Goal: Task Accomplishment & Management: Manage account settings

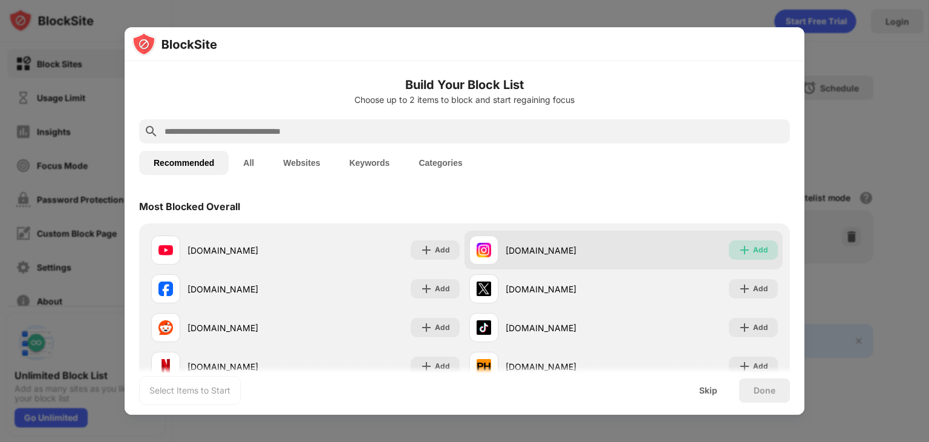
click at [753, 255] on div "Add" at bounding box center [760, 250] width 15 height 12
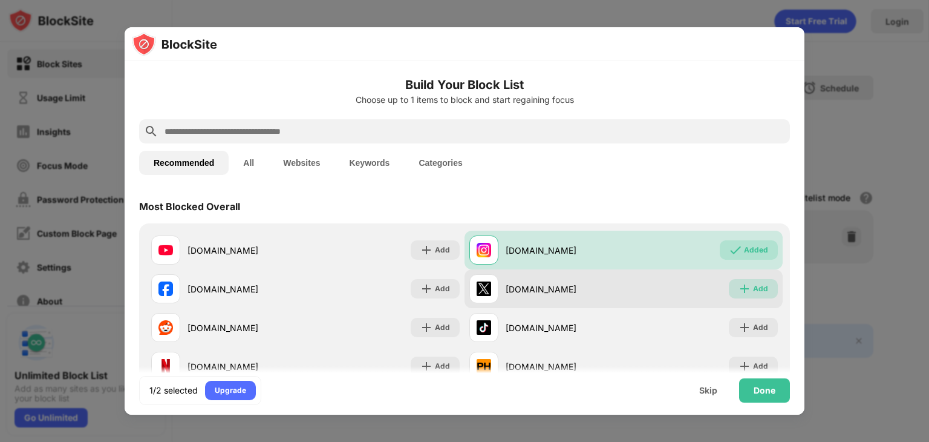
click at [753, 283] on div "Add" at bounding box center [760, 289] width 15 height 12
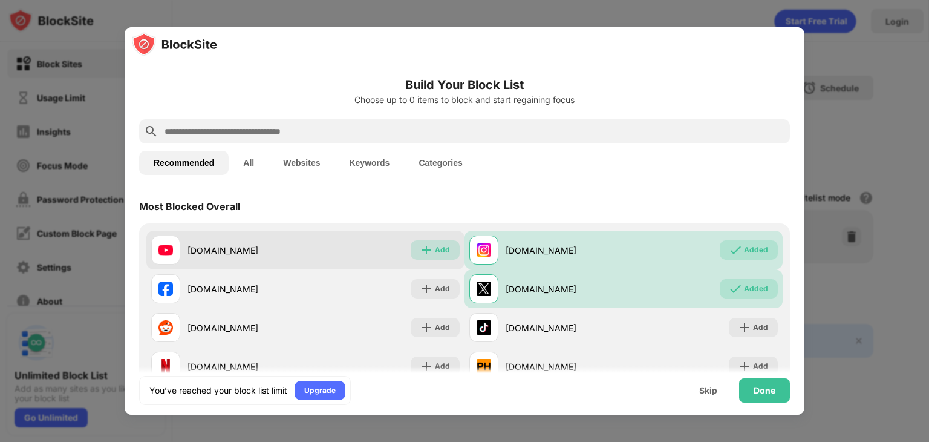
click at [424, 252] on img at bounding box center [427, 250] width 12 height 12
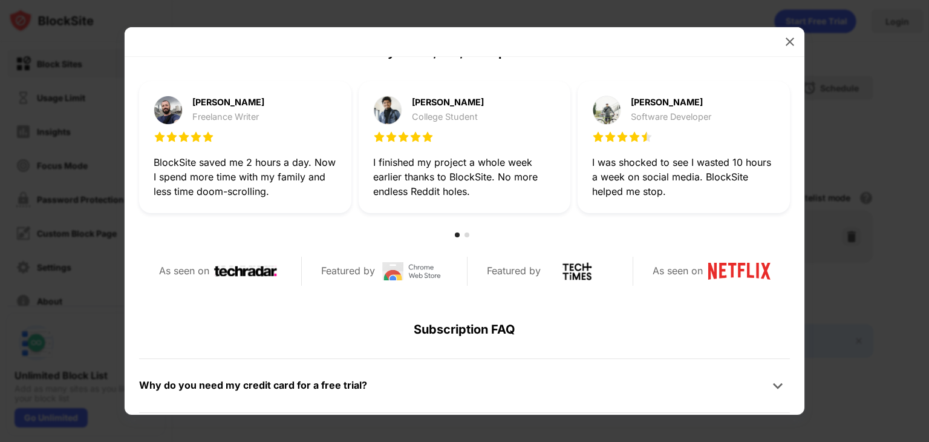
scroll to position [575, 0]
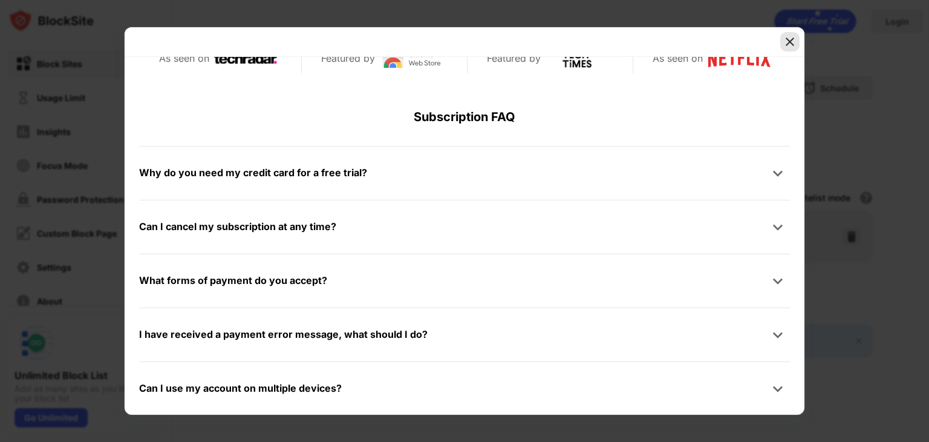
click at [788, 39] on img at bounding box center [790, 42] width 12 height 12
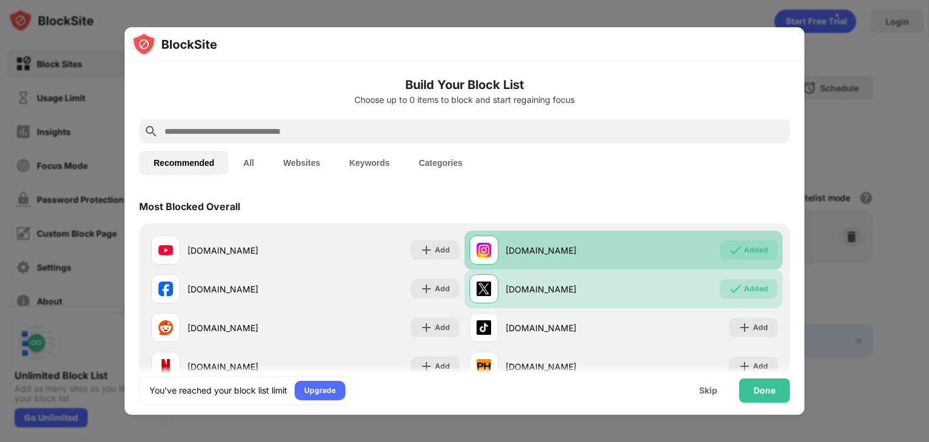
click at [578, 268] on div "instagram.com Added" at bounding box center [624, 250] width 318 height 39
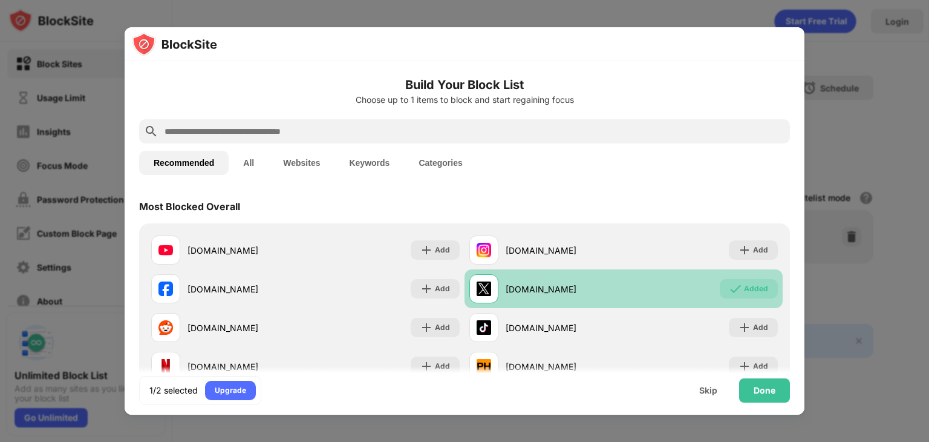
click at [608, 286] on div "x.com" at bounding box center [565, 289] width 118 height 13
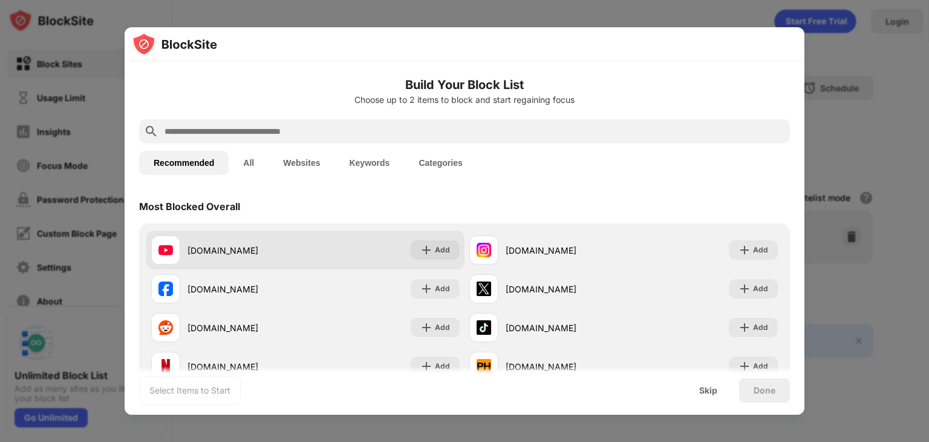
click at [334, 255] on div "youtube.com Add" at bounding box center [305, 250] width 318 height 39
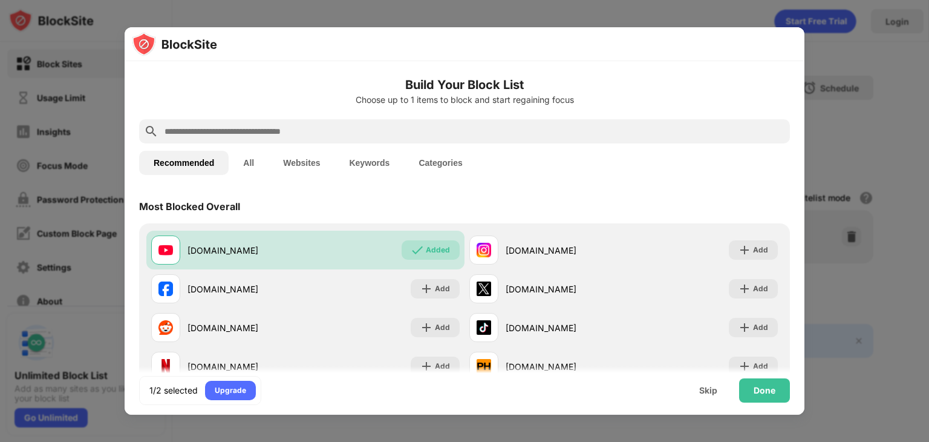
scroll to position [0, 0]
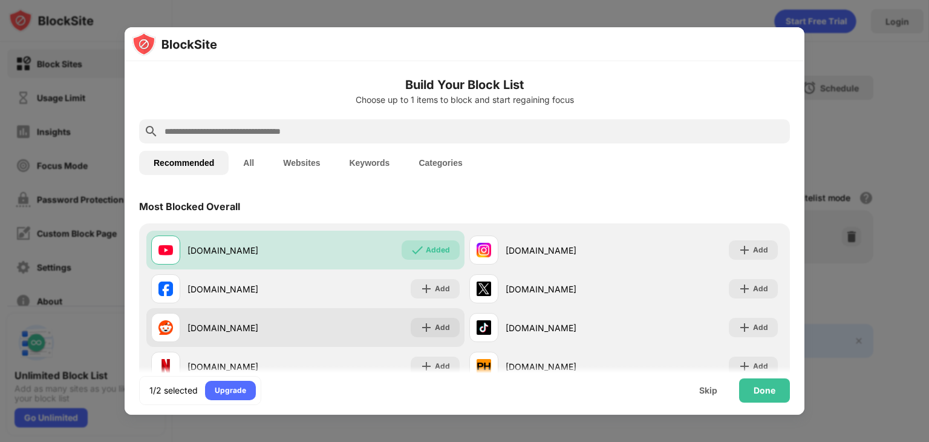
click at [281, 339] on div "reddit.com" at bounding box center [228, 327] width 154 height 29
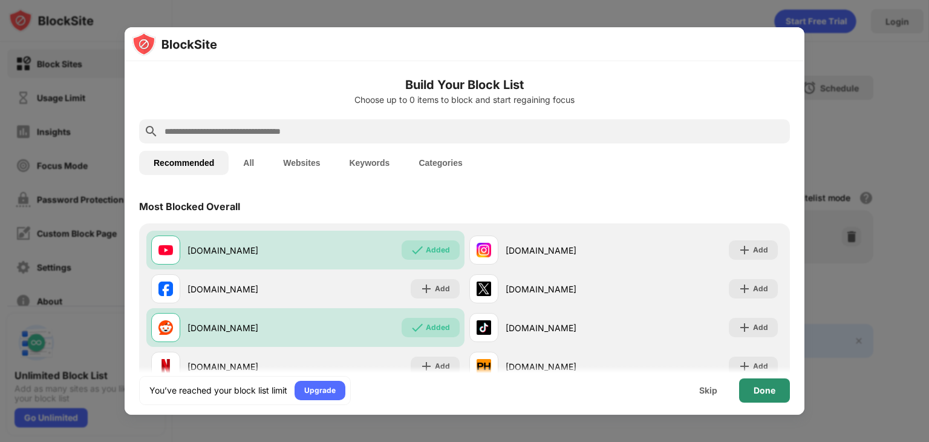
click at [745, 392] on div "Done" at bounding box center [764, 390] width 51 height 24
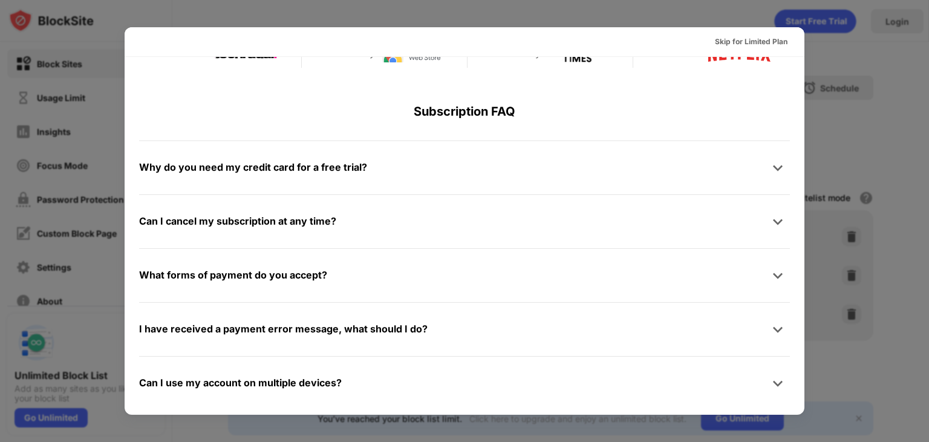
scroll to position [590, 0]
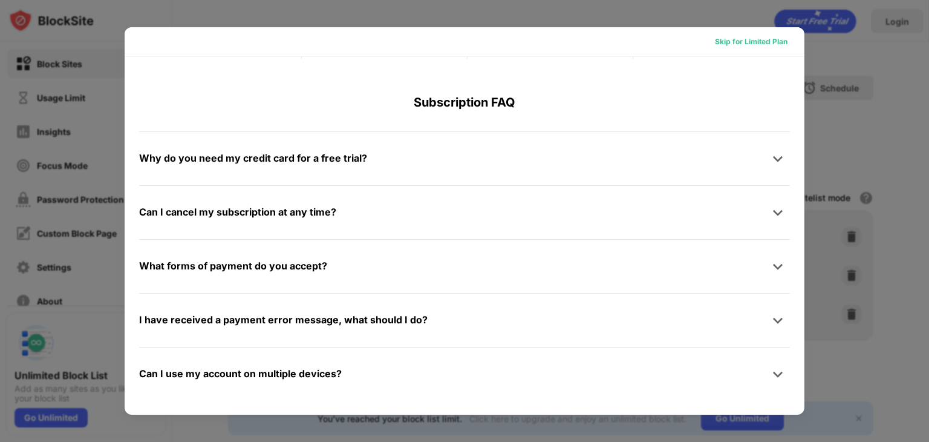
click at [762, 39] on div "Skip for Limited Plan" at bounding box center [751, 42] width 73 height 12
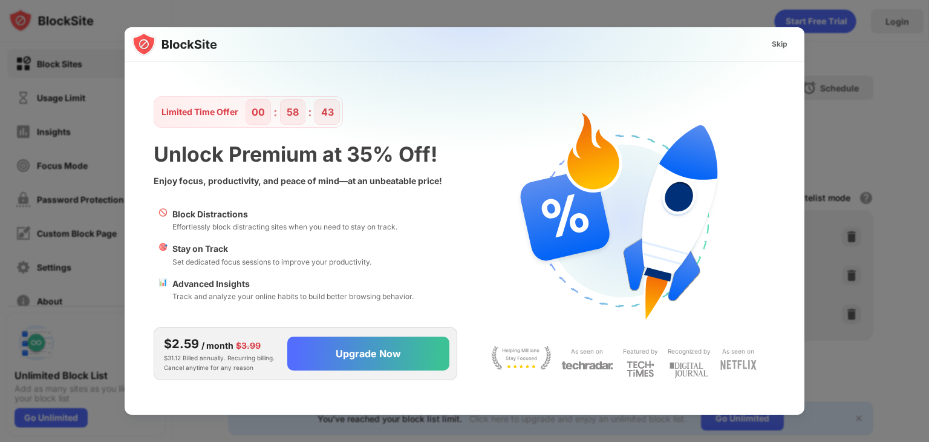
click at [787, 34] on div "Skip" at bounding box center [779, 43] width 35 height 19
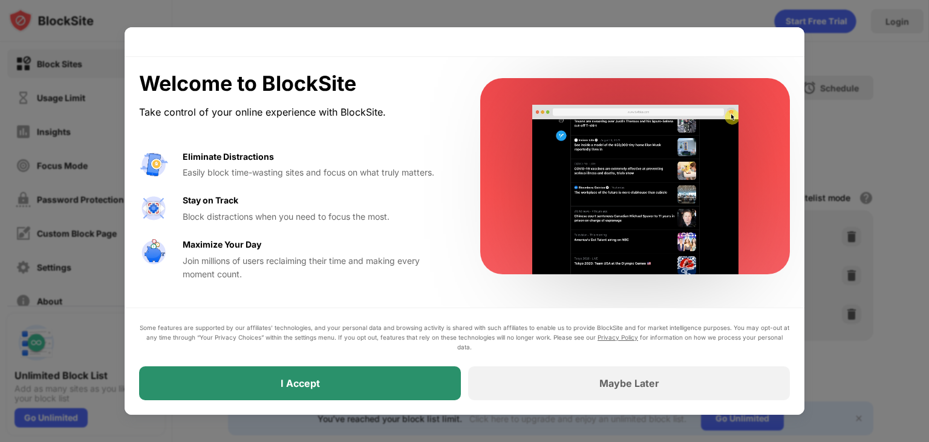
click at [440, 373] on div "I Accept" at bounding box center [300, 383] width 322 height 34
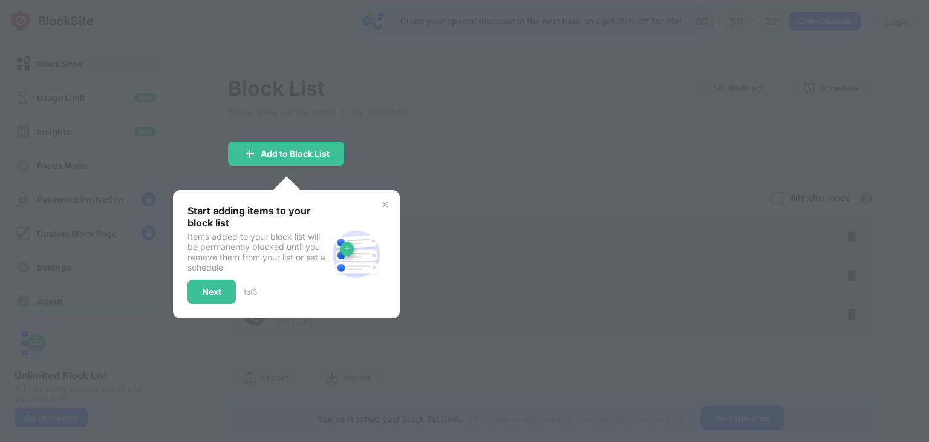
click at [378, 139] on div at bounding box center [464, 221] width 929 height 442
click at [198, 289] on div "Next" at bounding box center [212, 292] width 48 height 24
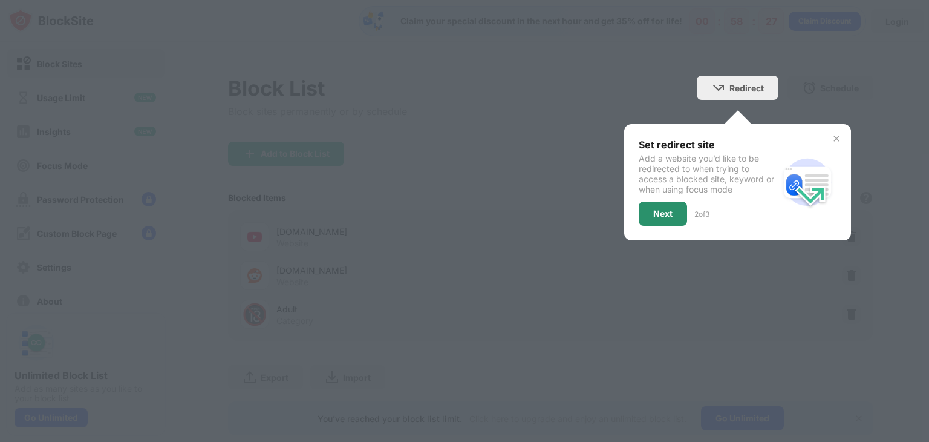
click at [653, 214] on div "Next" at bounding box center [662, 214] width 19 height 10
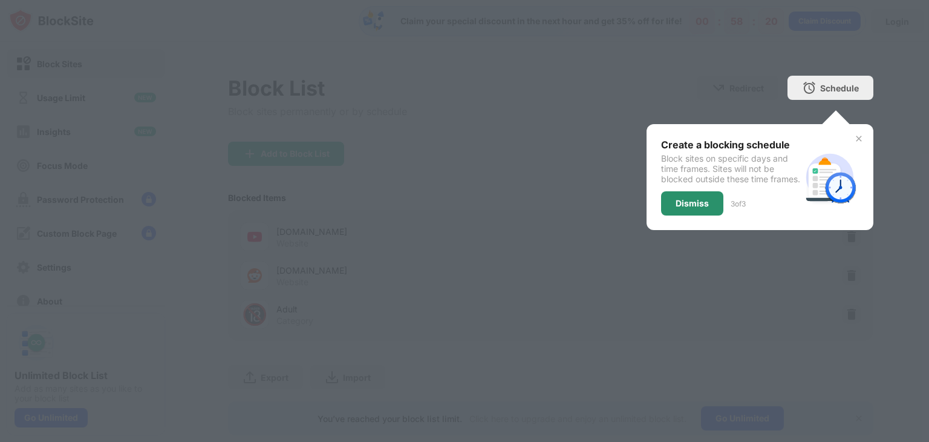
click at [671, 215] on div "Dismiss" at bounding box center [692, 203] width 62 height 24
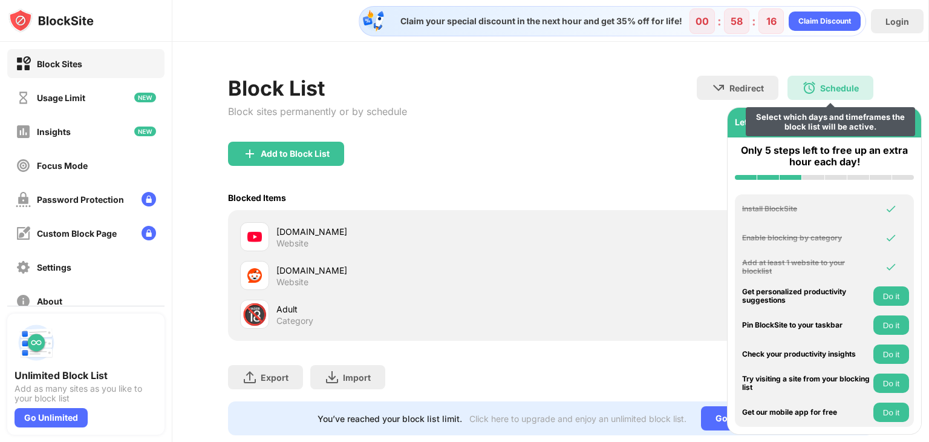
click at [820, 90] on div "Schedule" at bounding box center [839, 88] width 39 height 10
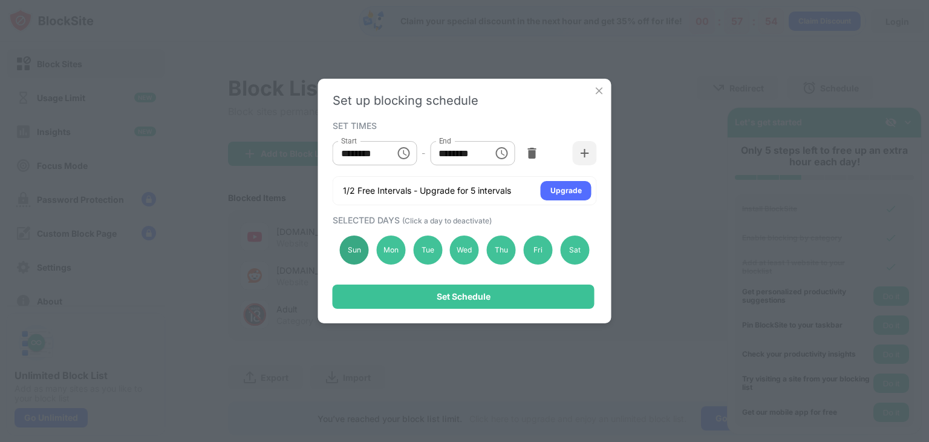
click at [349, 243] on div "Sun" at bounding box center [354, 249] width 29 height 29
click at [354, 252] on div "Sun" at bounding box center [354, 249] width 29 height 29
drag, startPoint x: 387, startPoint y: 148, endPoint x: 345, endPoint y: 152, distance: 41.9
click at [345, 152] on div "******** Start" at bounding box center [375, 153] width 85 height 24
click at [404, 154] on icon "Choose time, selected time is 10:00 AM" at bounding box center [405, 152] width 4 height 5
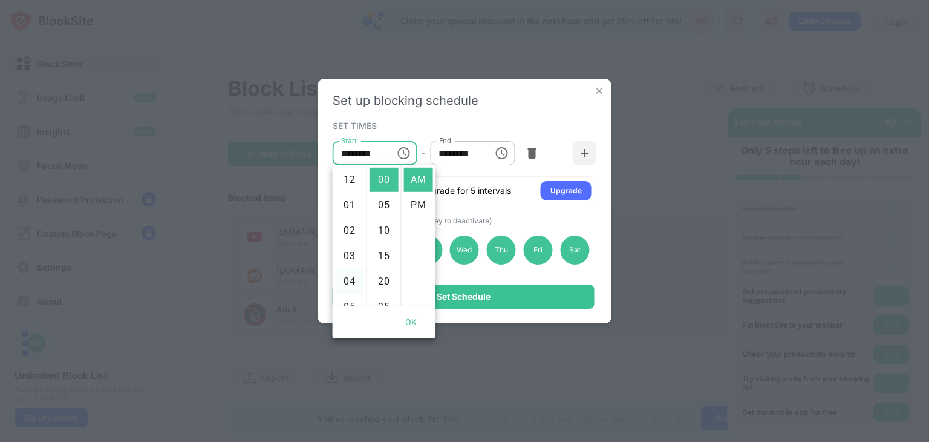
scroll to position [121, 0]
click at [354, 180] on li "05" at bounding box center [349, 186] width 29 height 24
click at [377, 295] on li "30" at bounding box center [384, 295] width 29 height 24
type input "********"
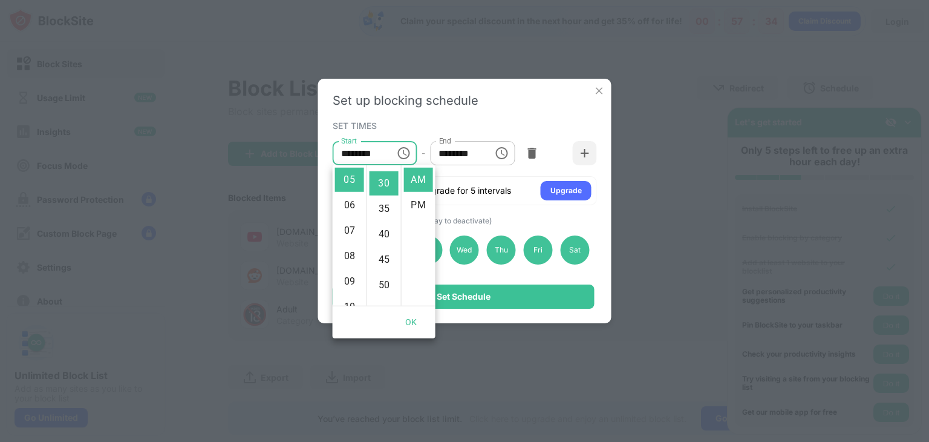
scroll to position [152, 0]
drag, startPoint x: 416, startPoint y: 325, endPoint x: 423, endPoint y: 308, distance: 18.2
click at [416, 323] on button "OK" at bounding box center [411, 322] width 39 height 22
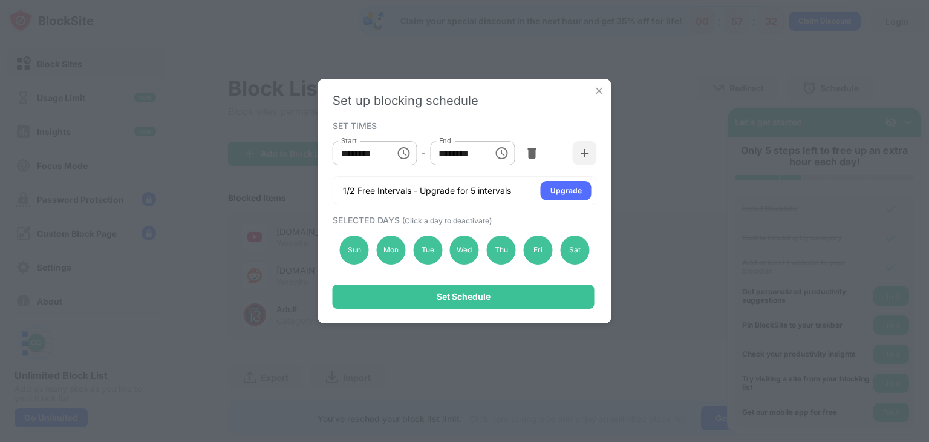
click at [474, 149] on input "********" at bounding box center [457, 153] width 54 height 24
click at [506, 154] on icon "Choose time, selected time is 1:00 PM" at bounding box center [501, 153] width 15 height 15
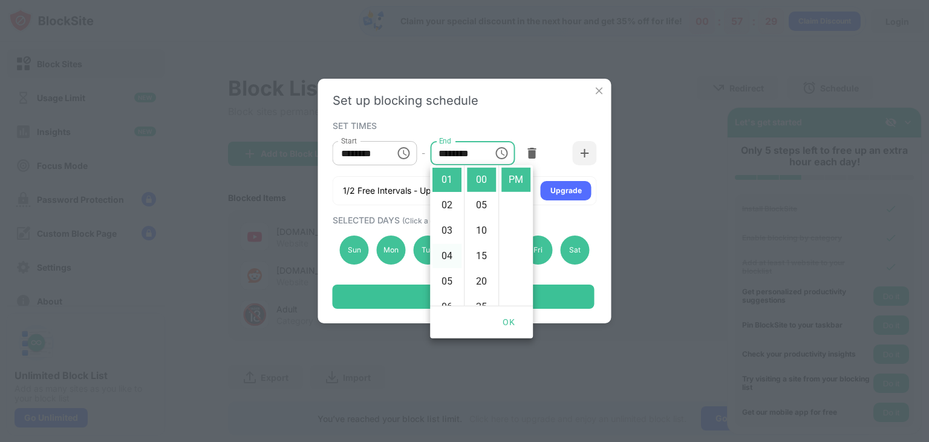
scroll to position [146, 0]
click at [445, 257] on li "09" at bounding box center [447, 262] width 29 height 24
type input "********"
click at [506, 318] on button "OK" at bounding box center [509, 322] width 39 height 22
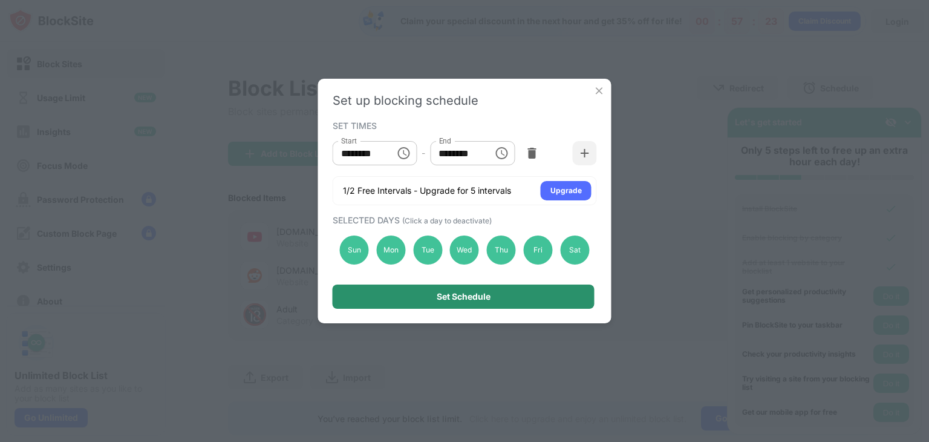
click at [505, 297] on div "Set Schedule" at bounding box center [464, 296] width 262 height 24
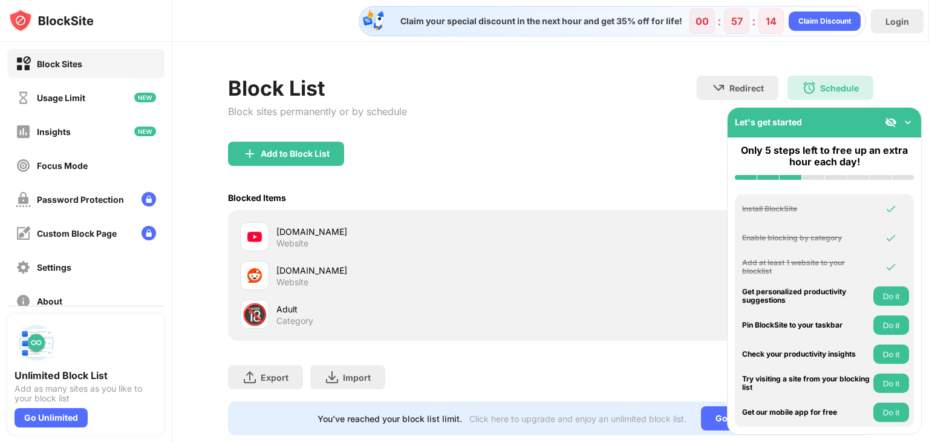
scroll to position [36, 0]
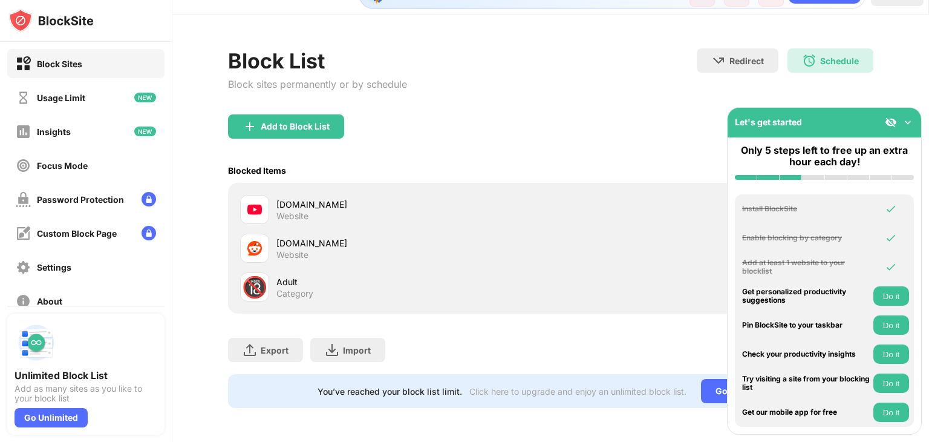
click at [905, 123] on img at bounding box center [908, 122] width 12 height 12
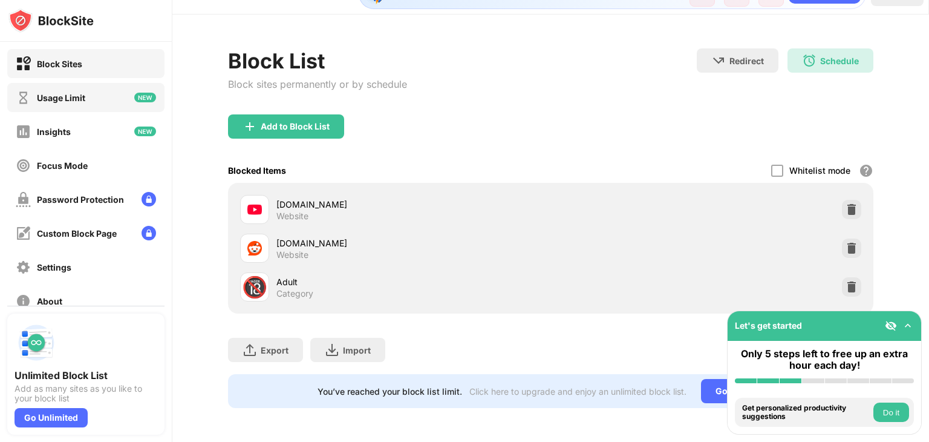
click at [92, 105] on div "Usage Limit" at bounding box center [85, 97] width 157 height 29
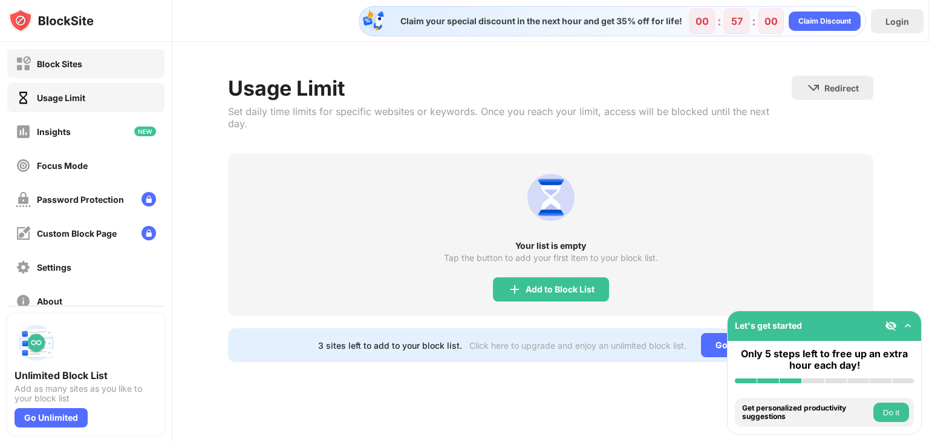
click at [99, 69] on div "Block Sites" at bounding box center [85, 63] width 157 height 29
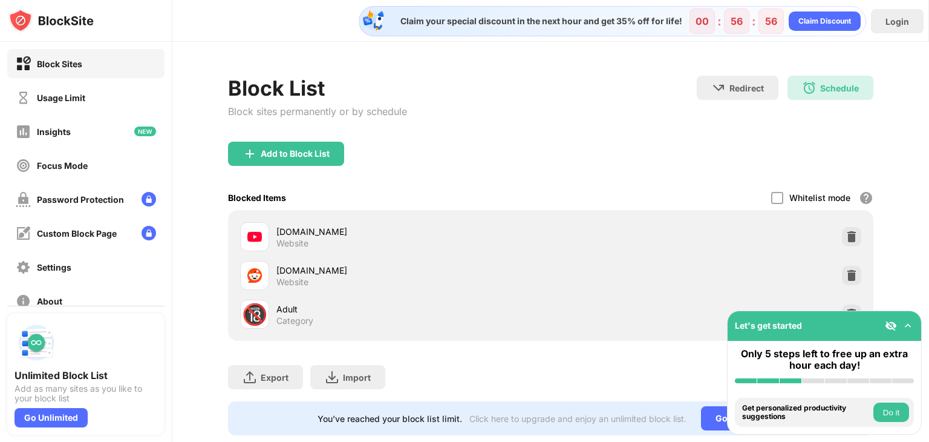
scroll to position [36, 0]
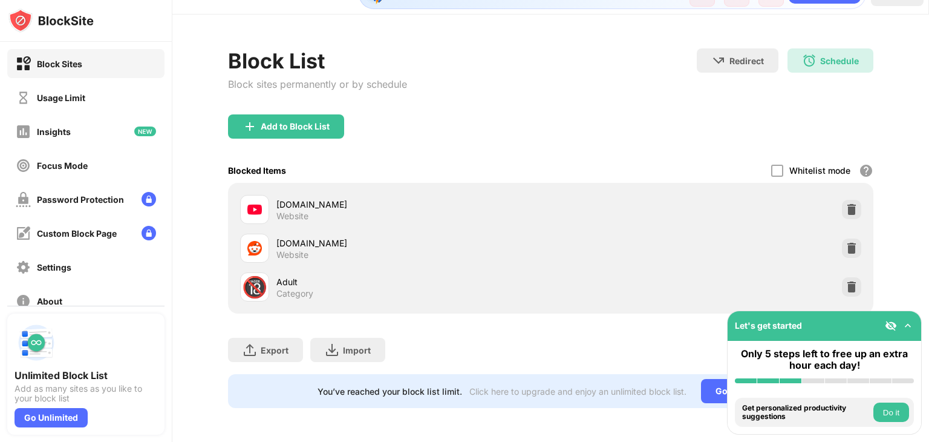
click at [292, 288] on div "Category" at bounding box center [295, 293] width 37 height 11
